Goal: Task Accomplishment & Management: Use online tool/utility

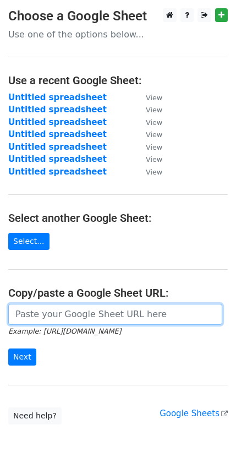
click at [48, 309] on input "url" at bounding box center [115, 314] width 214 height 21
paste input "[URL][DOMAIN_NAME]"
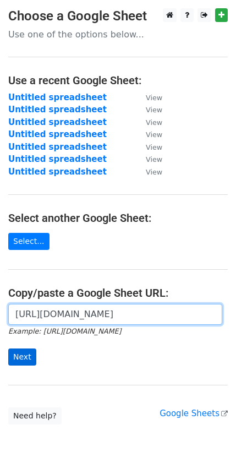
type input "[URL][DOMAIN_NAME]"
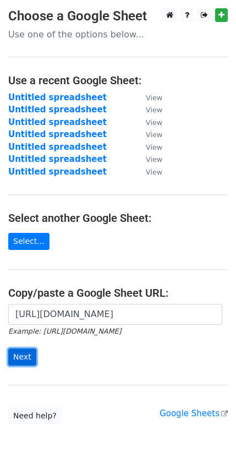
scroll to position [0, 0]
click at [19, 348] on input "Next" at bounding box center [22, 356] width 28 height 17
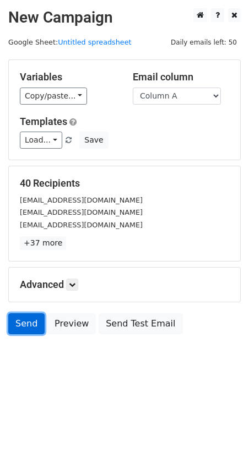
click at [20, 313] on link "Send" at bounding box center [26, 323] width 36 height 21
